Goal: Go to known website: Access a specific website the user already knows

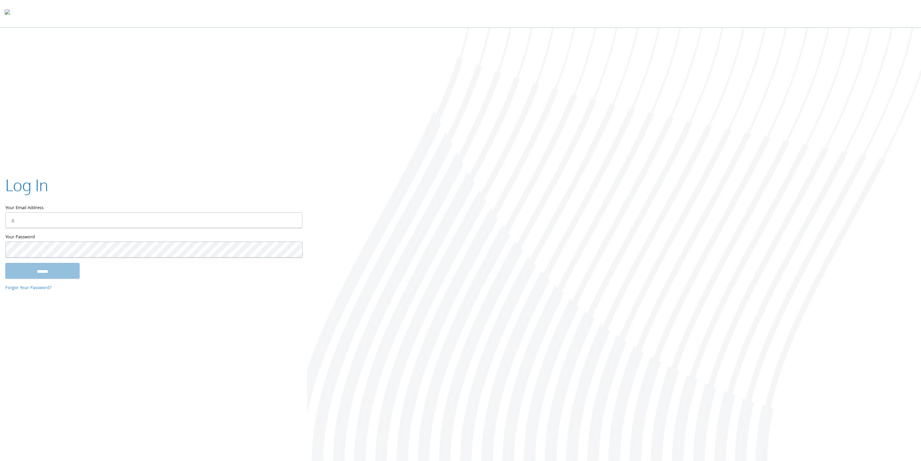
type input "**********"
click at [444, 409] on div at bounding box center [614, 245] width 614 height 434
type input "**********"
click at [50, 275] on input "******" at bounding box center [42, 271] width 74 height 16
